Goal: Information Seeking & Learning: Understand process/instructions

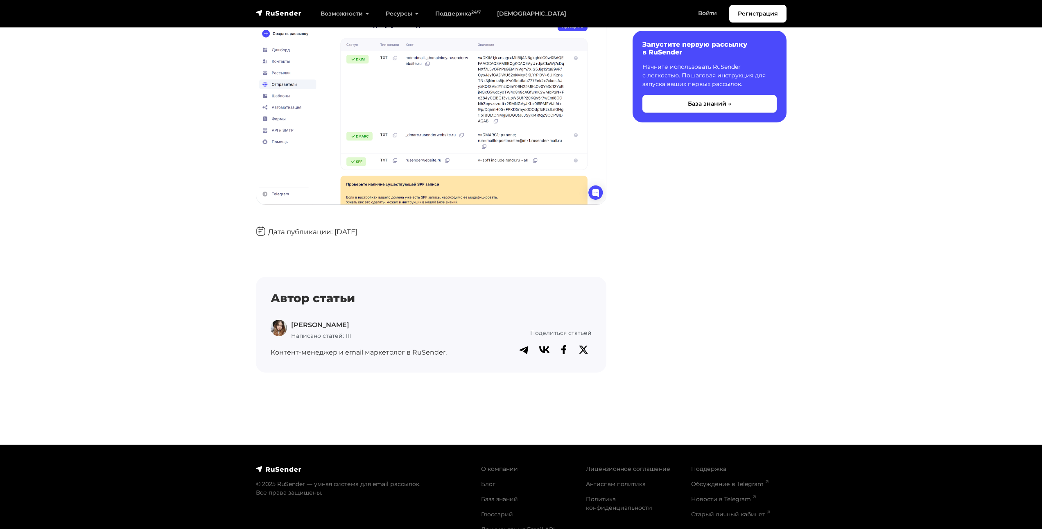
scroll to position [2517, 0]
